Goal: Information Seeking & Learning: Compare options

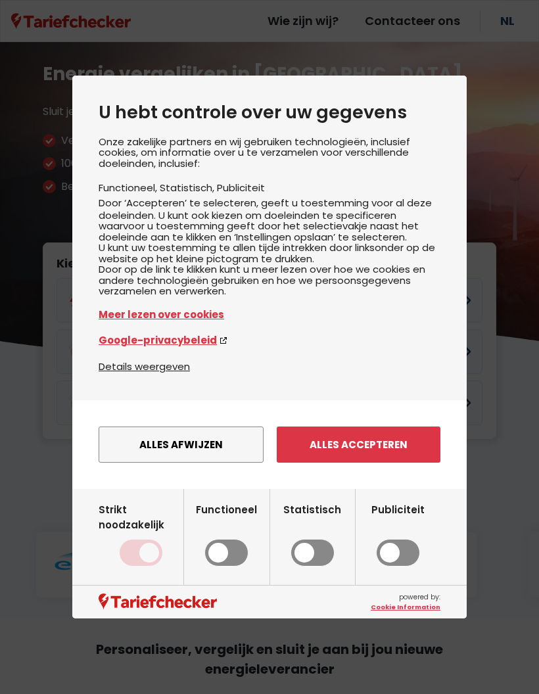
click at [205, 463] on button "Alles afwijzen" at bounding box center [181, 445] width 165 height 36
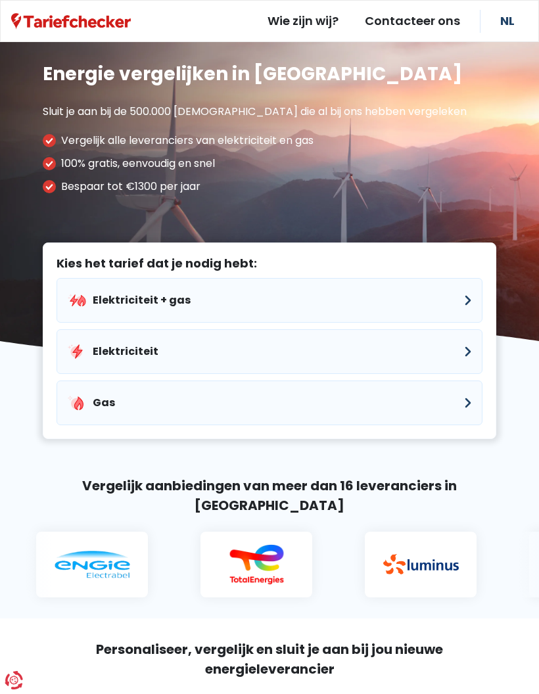
click at [465, 350] on button "Elektriciteit" at bounding box center [270, 351] width 426 height 45
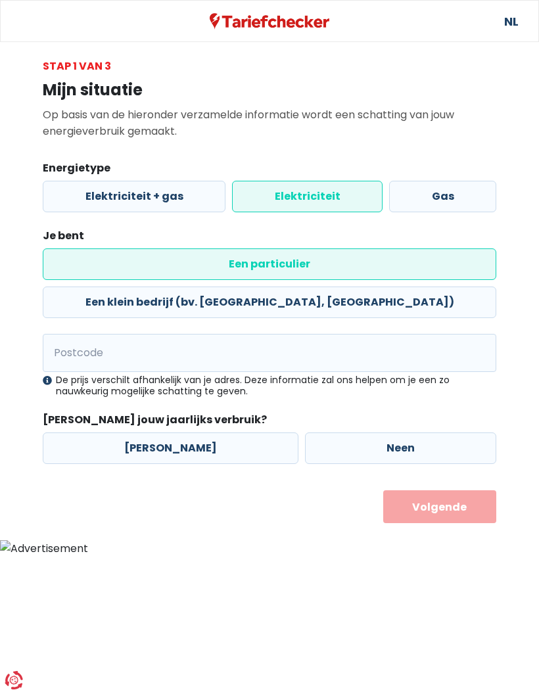
click at [108, 262] on label "Een particulier" at bounding box center [269, 264] width 453 height 32
click at [108, 262] on input "Een particulier" at bounding box center [269, 264] width 453 height 32
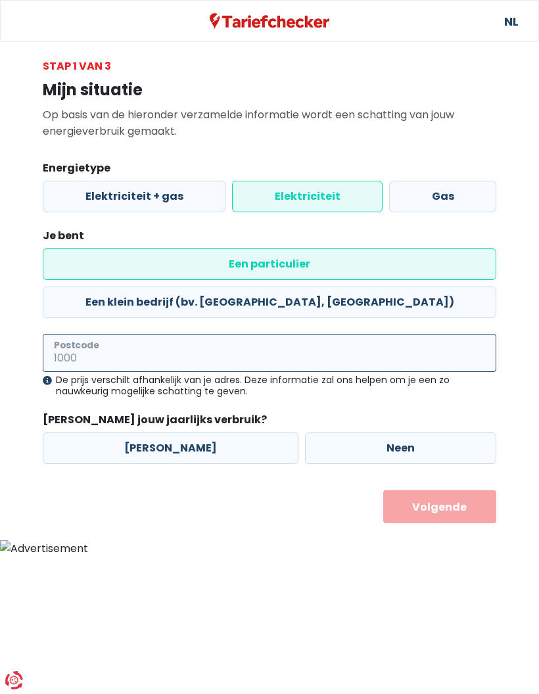
click at [70, 334] on input "Postcode" at bounding box center [269, 353] width 453 height 38
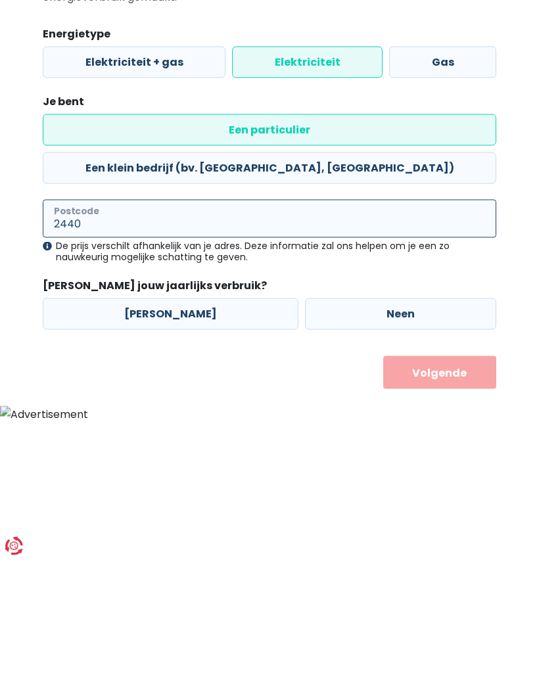
type input "2440"
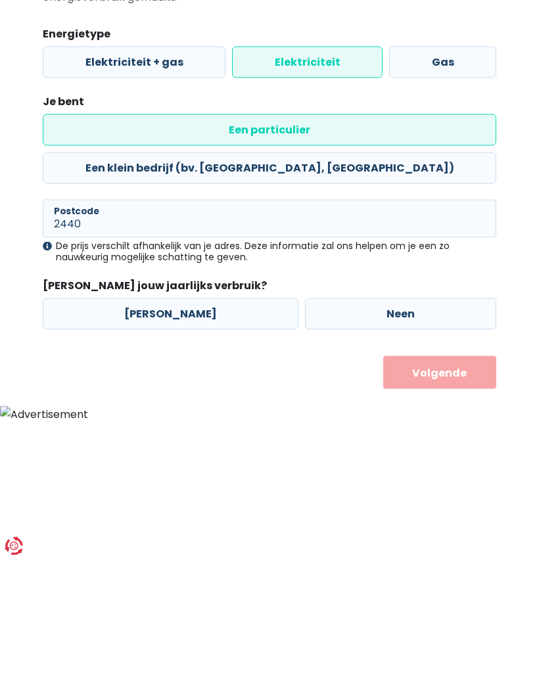
click at [158, 432] on label "[PERSON_NAME]" at bounding box center [171, 448] width 256 height 32
click at [158, 432] on input "[PERSON_NAME]" at bounding box center [171, 448] width 256 height 32
radio input "true"
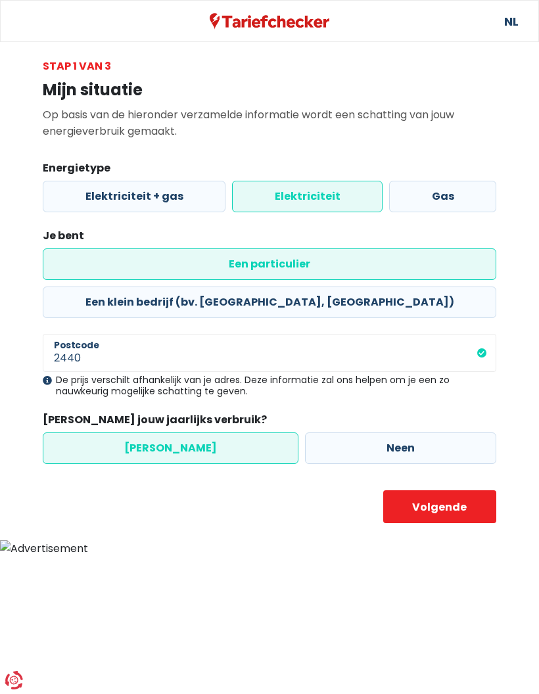
click at [434, 490] on button "Volgende" at bounding box center [440, 506] width 114 height 33
select select
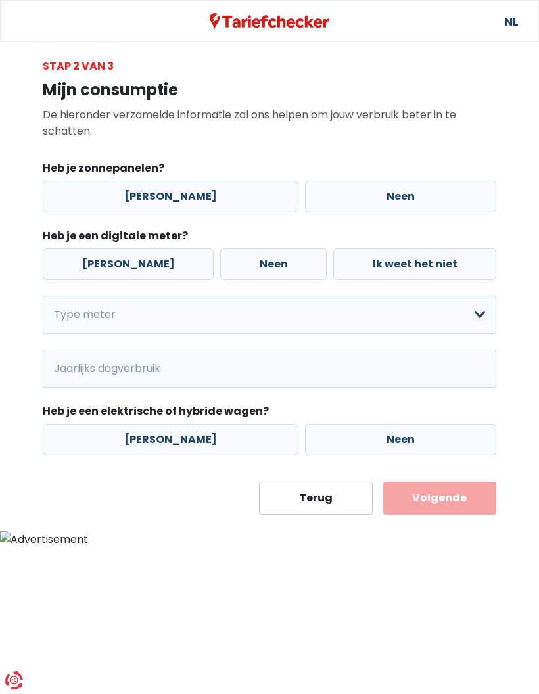
click at [152, 201] on label "[PERSON_NAME]" at bounding box center [171, 197] width 256 height 32
click at [152, 201] on input "[PERSON_NAME]" at bounding box center [171, 197] width 256 height 32
radio input "true"
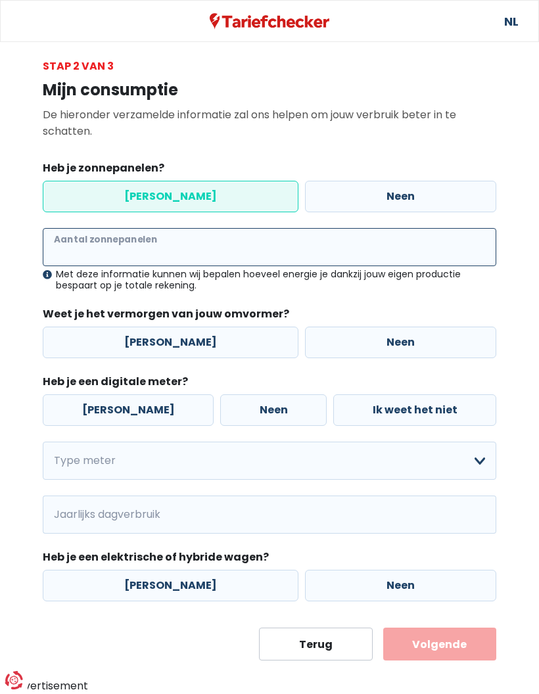
click at [67, 244] on input "Aantal zonnepanelen" at bounding box center [269, 247] width 453 height 38
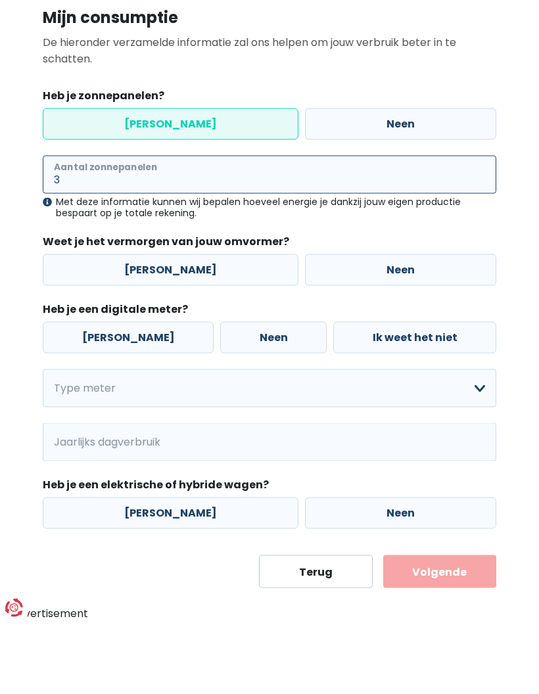
type input "3"
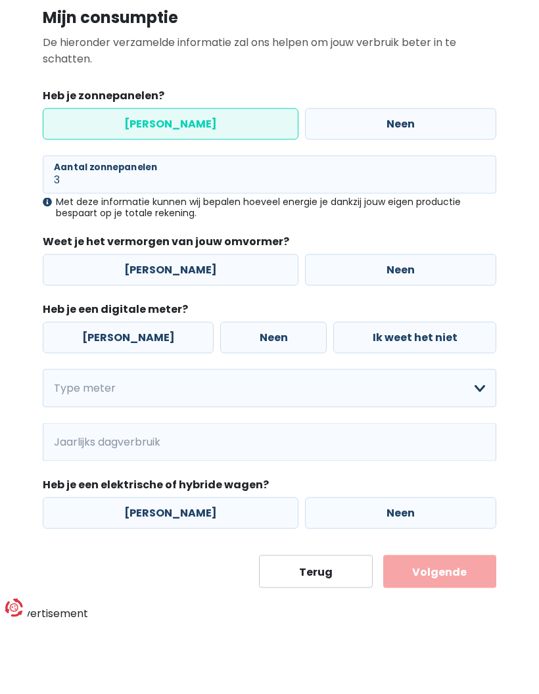
click at [164, 327] on label "[PERSON_NAME]" at bounding box center [171, 343] width 256 height 32
click at [164, 327] on input "[PERSON_NAME]" at bounding box center [171, 343] width 256 height 32
radio input "true"
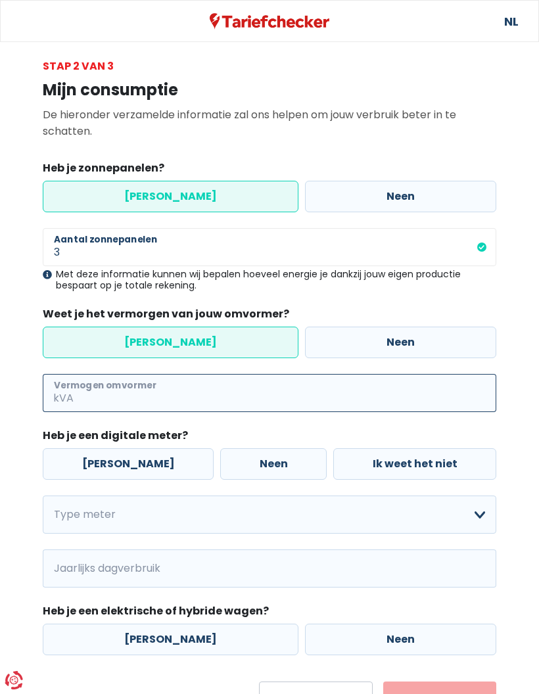
click at [97, 393] on input "Vermogen omvormer" at bounding box center [286, 393] width 420 height 38
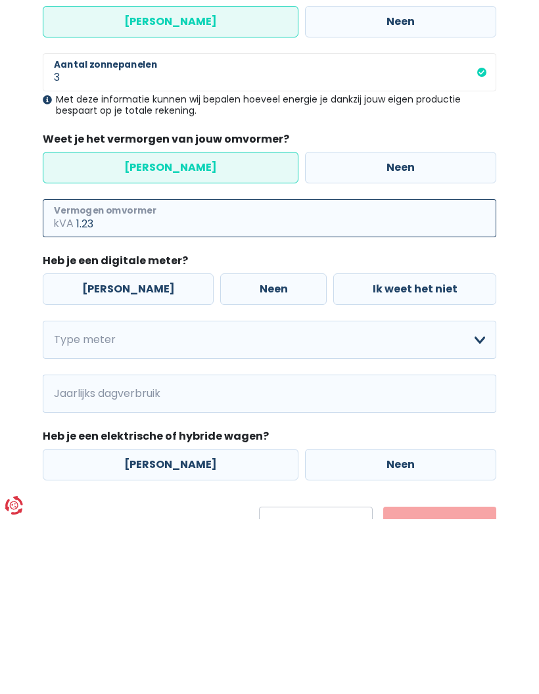
type input "1.23"
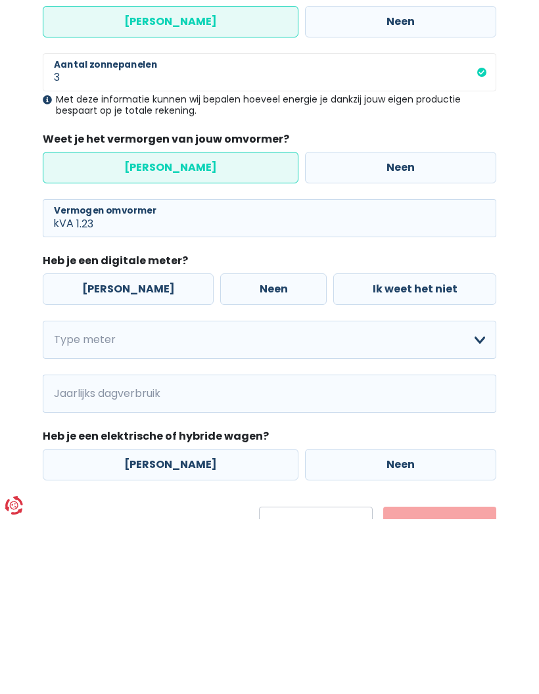
click at [107, 448] on label "[PERSON_NAME]" at bounding box center [128, 464] width 171 height 32
click at [107, 448] on input "[PERSON_NAME]" at bounding box center [128, 464] width 171 height 32
radio input "true"
type input "1"
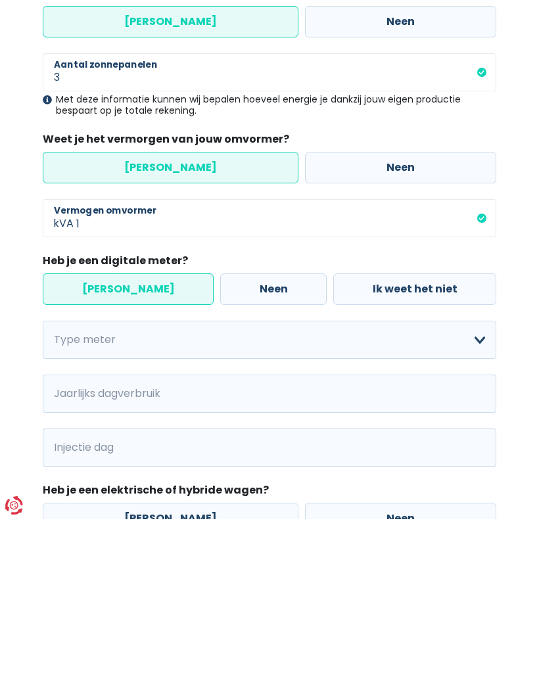
scroll to position [105, 0]
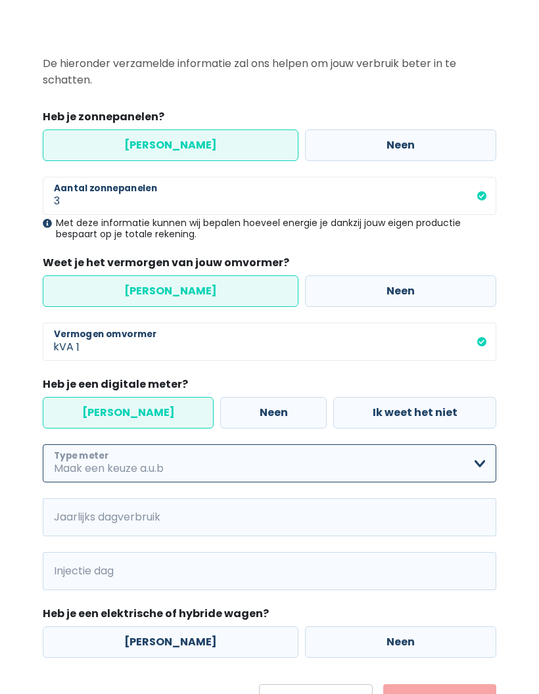
click at [116, 429] on select "Enkelvoudig Tweevoudig Enkelvoudig + uitsluitend nachttarief Tweevoudig + uitsl…" at bounding box center [269, 409] width 453 height 38
select select "day_single_rate"
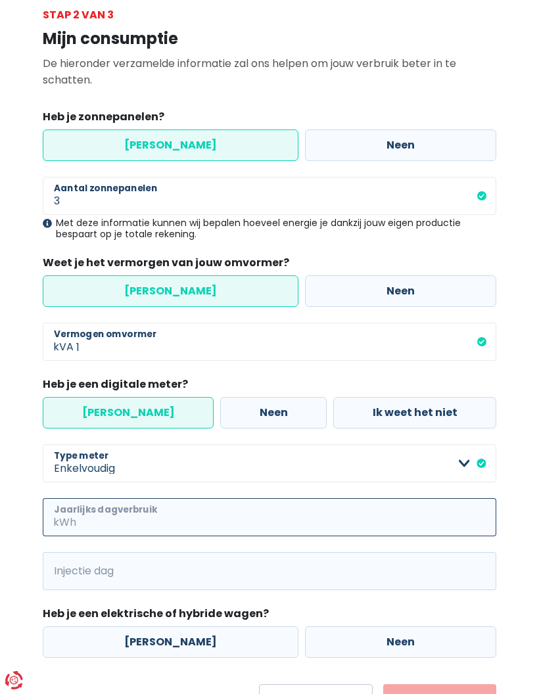
click at [181, 524] on input "Jaarlijks dagverbruik" at bounding box center [287, 517] width 417 height 38
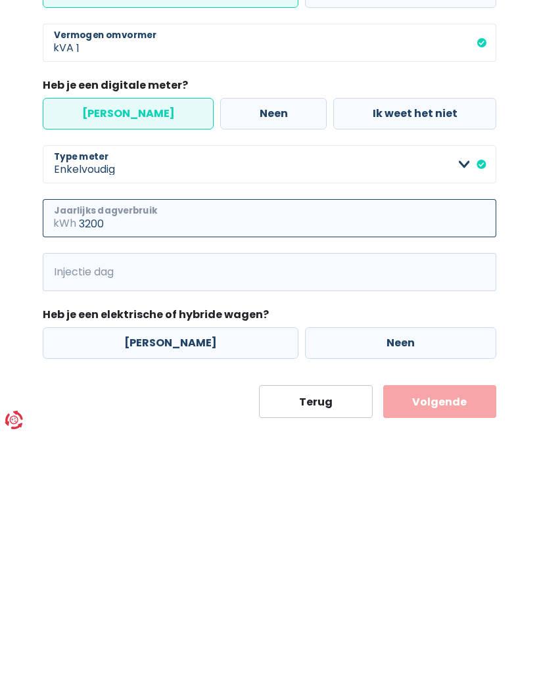
type input "3200"
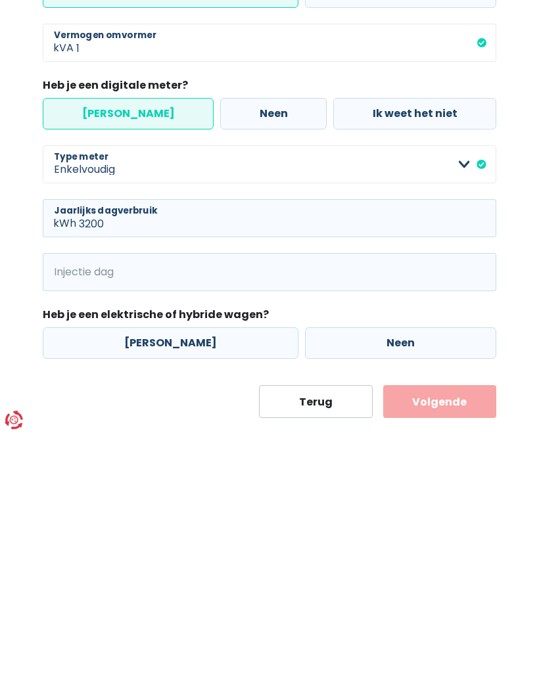
click at [69, 513] on span "kWh" at bounding box center [61, 532] width 36 height 38
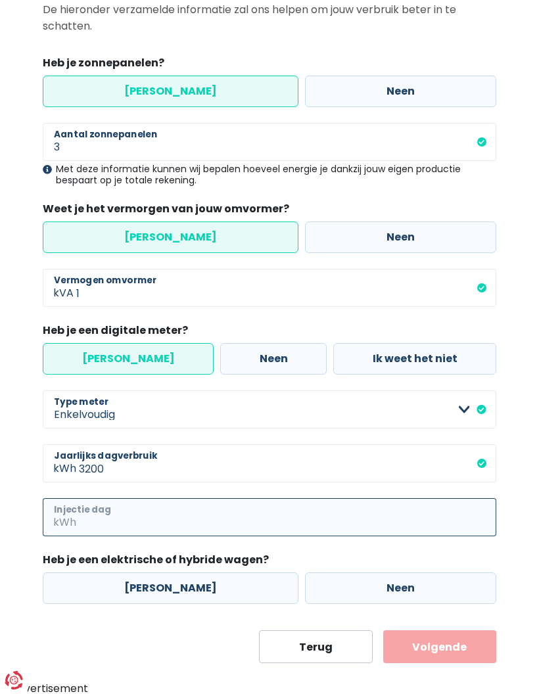
click at [89, 516] on input "Injectie dag" at bounding box center [287, 517] width 417 height 38
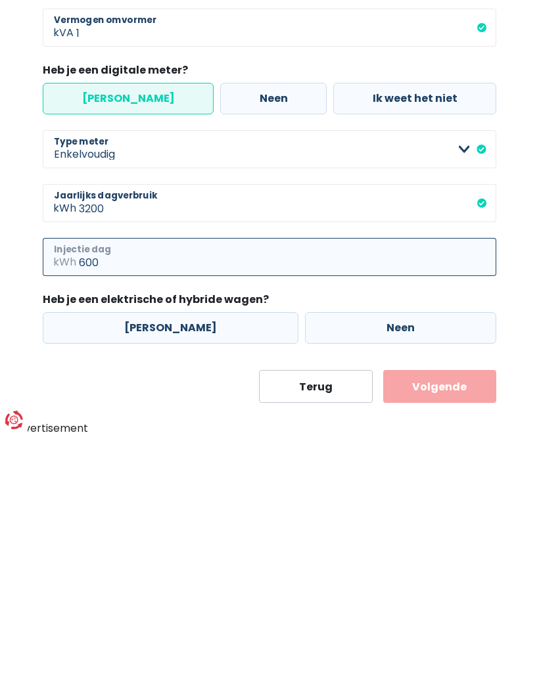
type input "600"
click at [379, 572] on label "Neen" at bounding box center [400, 588] width 191 height 32
click at [379, 572] on input "Neen" at bounding box center [400, 588] width 191 height 32
radio input "true"
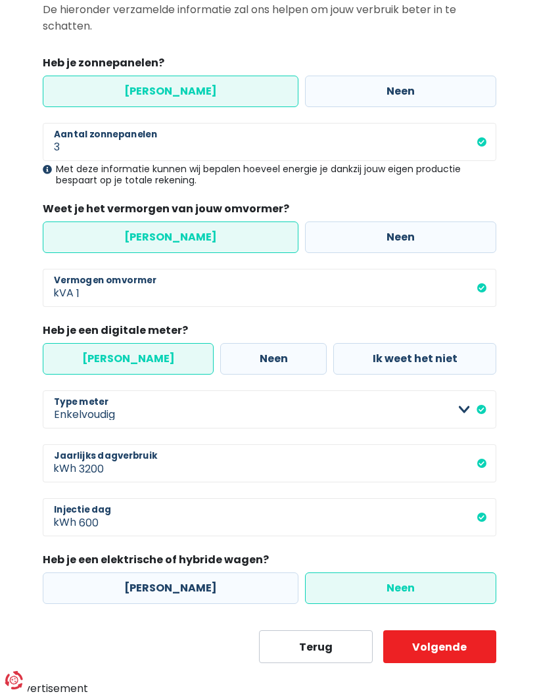
click at [452, 645] on button "Volgende" at bounding box center [440, 646] width 114 height 33
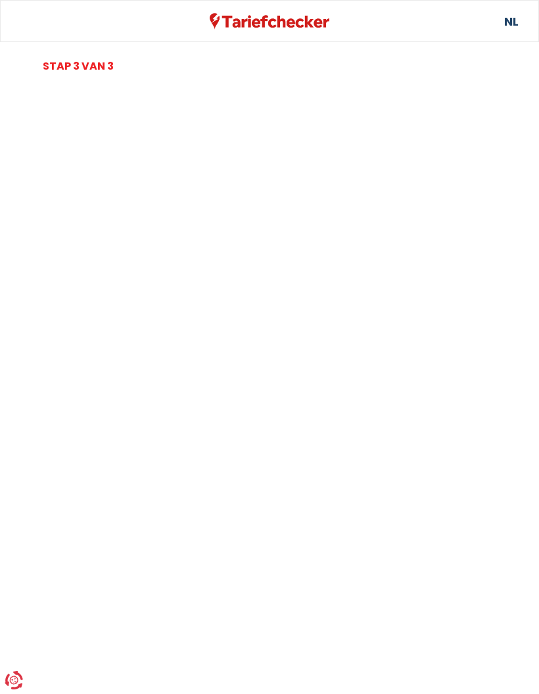
scroll to position [105, 0]
